Goal: Task Accomplishment & Management: Use online tool/utility

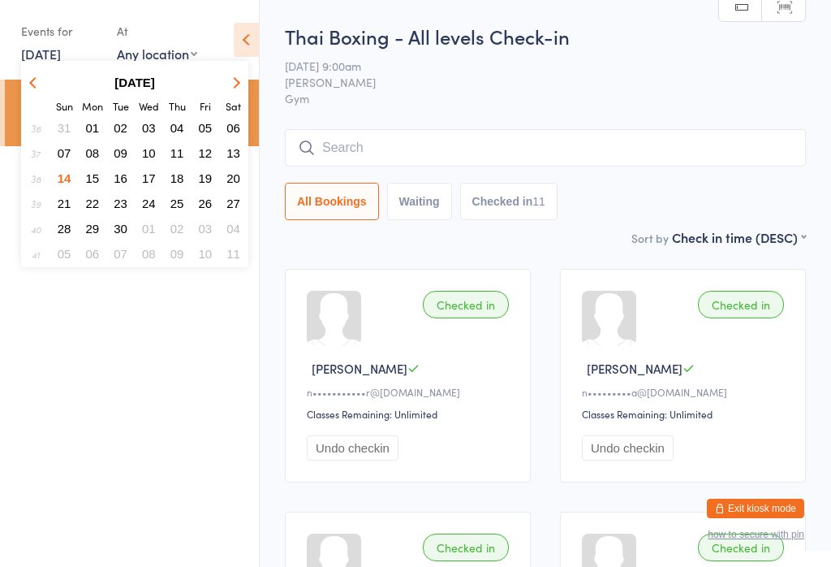
click at [93, 189] on button "15" at bounding box center [92, 178] width 25 height 22
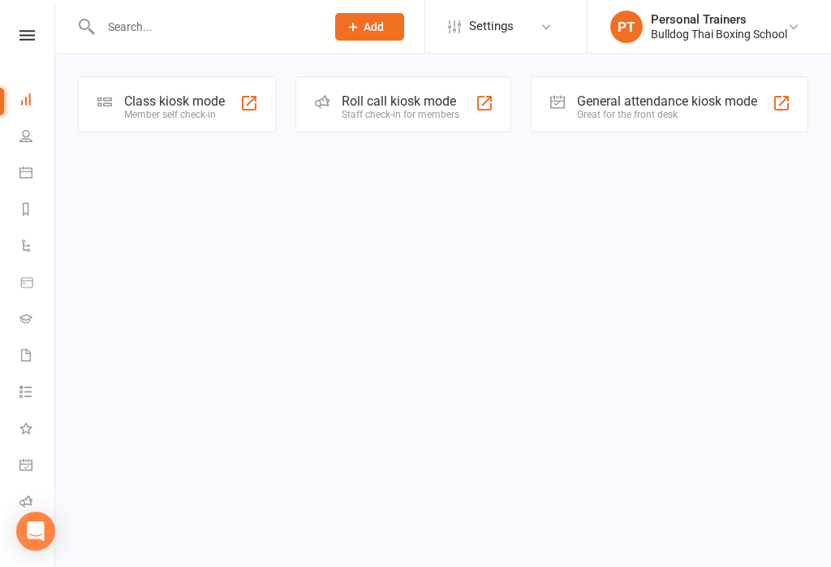
click at [183, 106] on div "Class kiosk mode" at bounding box center [174, 100] width 101 height 15
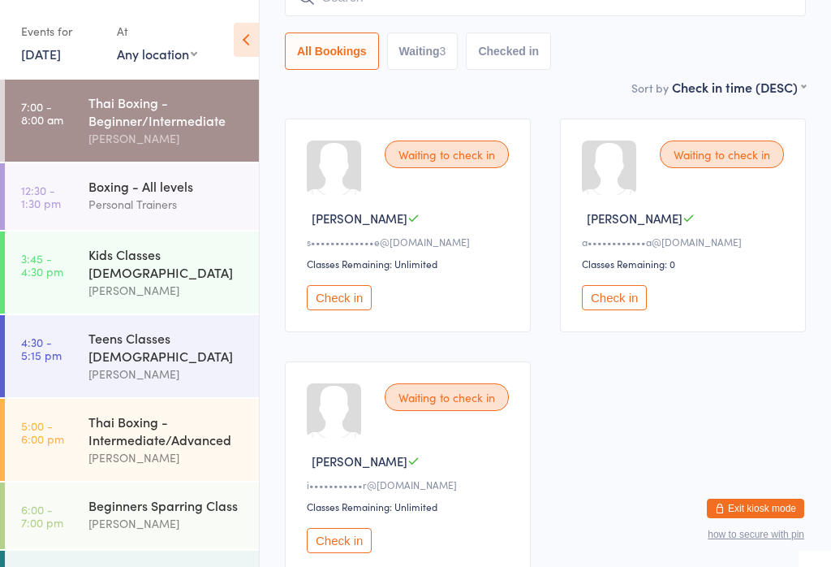
scroll to position [152, 0]
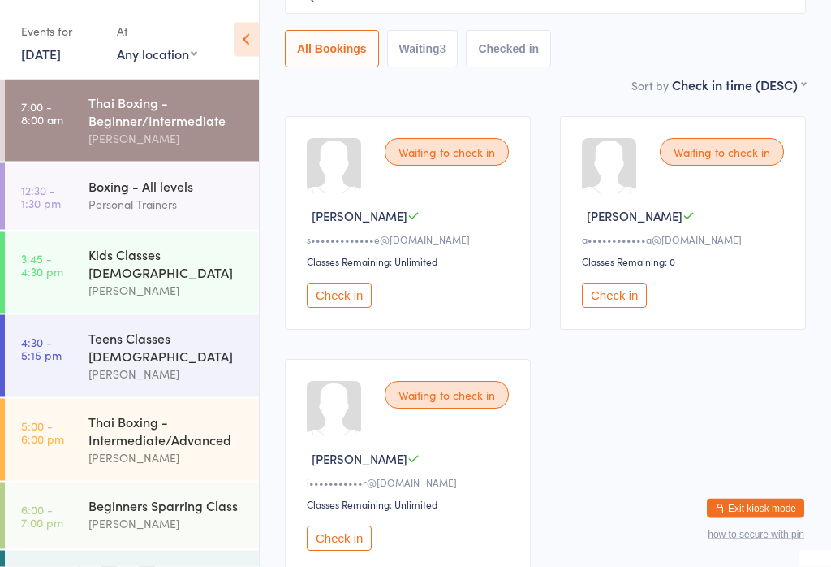
click at [630, 297] on button "Check in" at bounding box center [614, 295] width 65 height 25
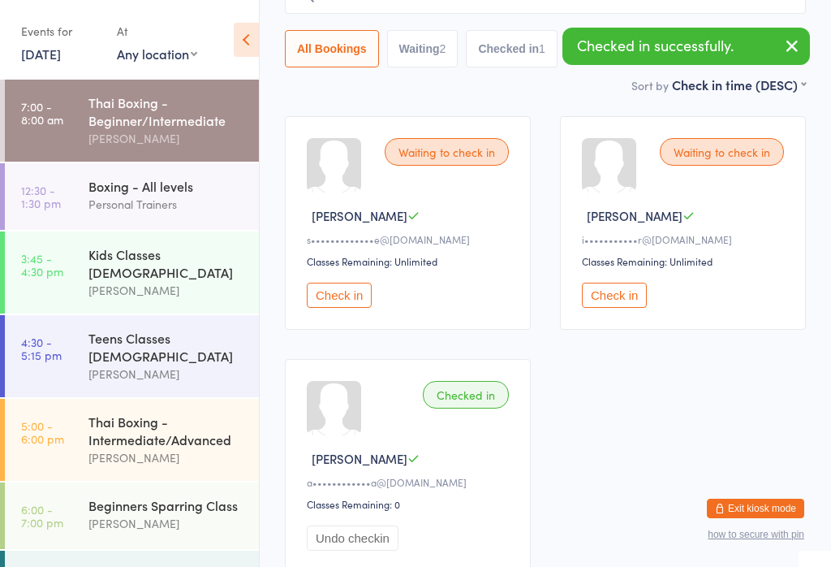
click at [353, 306] on button "Check in" at bounding box center [339, 295] width 65 height 25
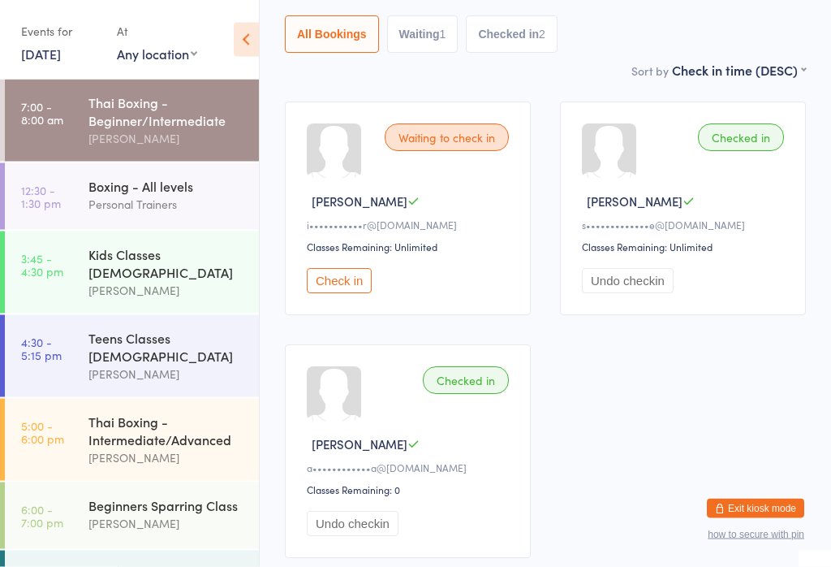
scroll to position [166, 0]
click at [344, 279] on button "Check in" at bounding box center [339, 281] width 65 height 25
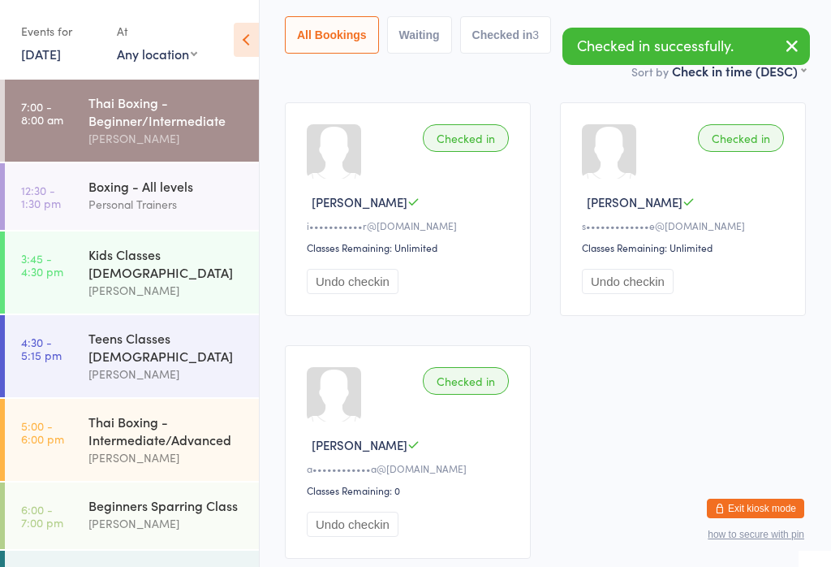
click at [340, 294] on button "Undo checkin" at bounding box center [353, 281] width 92 height 25
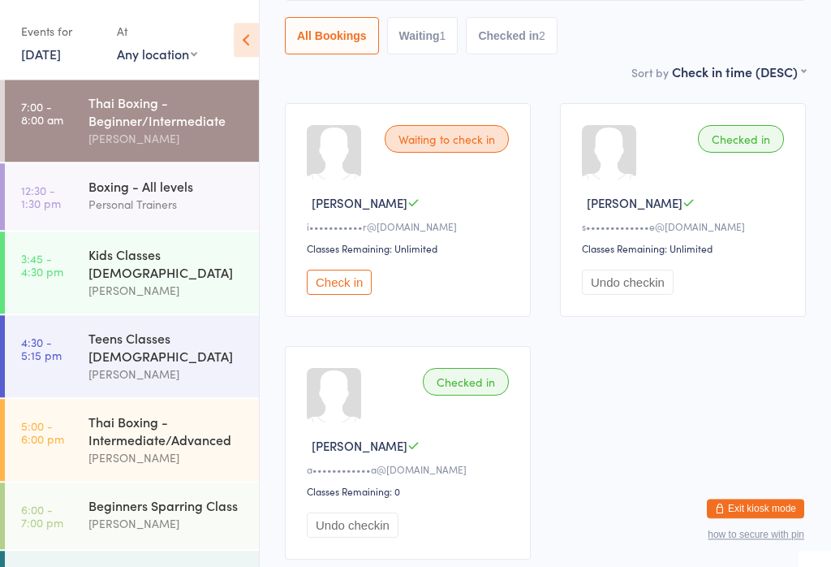
scroll to position [145, 0]
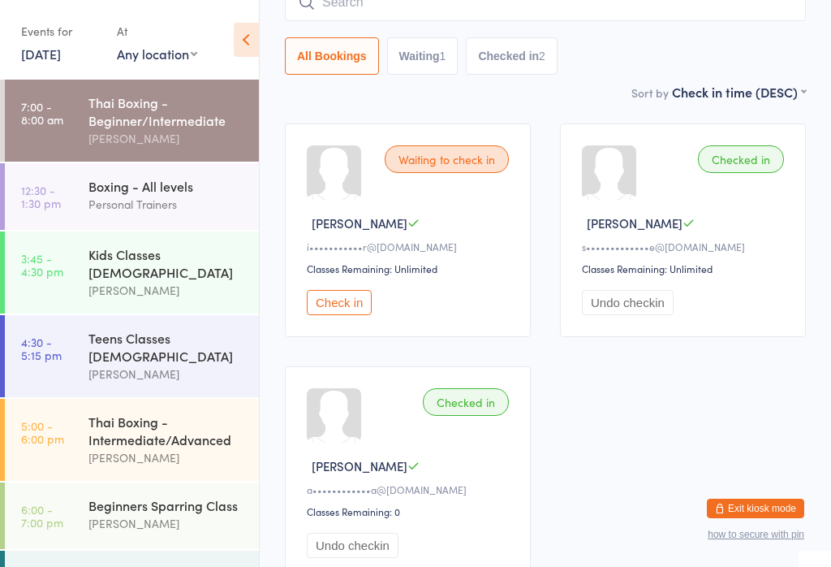
click at [361, 300] on button "Check in" at bounding box center [339, 302] width 65 height 25
